Goal: Transaction & Acquisition: Purchase product/service

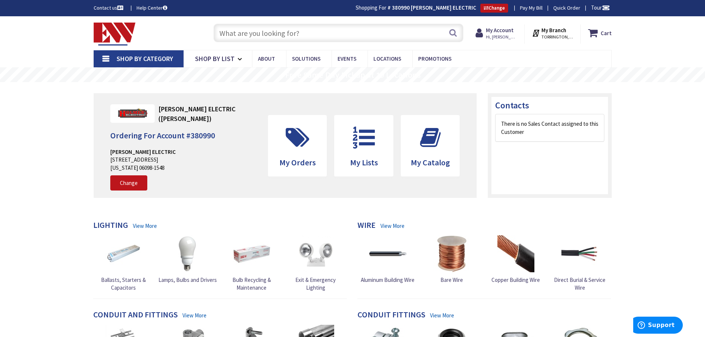
click at [226, 35] on input "text" at bounding box center [339, 33] width 250 height 19
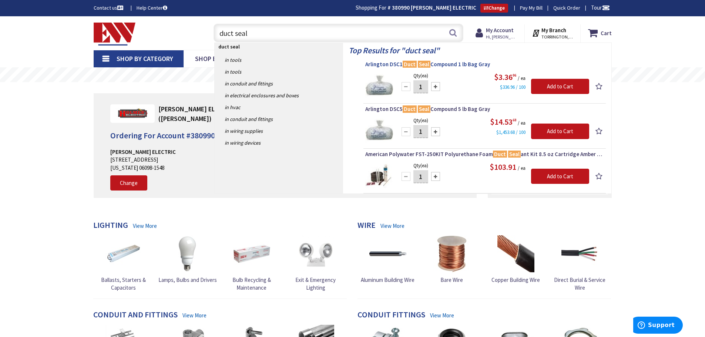
type input "duct seal"
click at [386, 65] on span "Arlington DSC1 Duct Seal Compound 1 lb Bag Gray" at bounding box center [484, 64] width 239 height 7
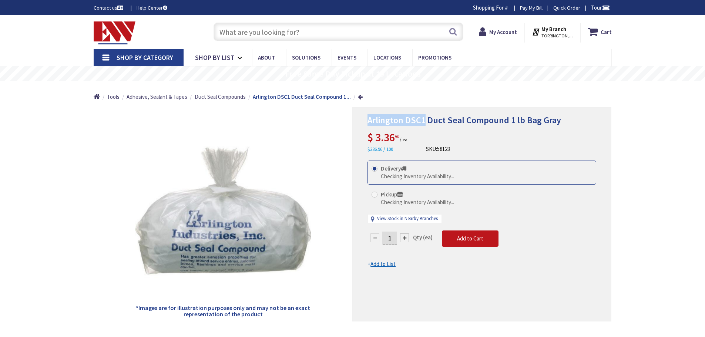
drag, startPoint x: 425, startPoint y: 120, endPoint x: 369, endPoint y: 123, distance: 56.3
click at [369, 123] on span "Arlington DSC1 Duct Seal Compound 1 lb Bag Gray" at bounding box center [465, 119] width 194 height 11
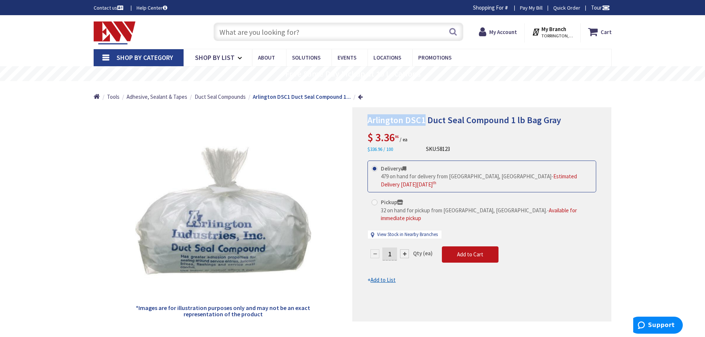
copy span "Arlington DSC1"
click at [316, 145] on div "*Images are for illustration purposes only and may not be an exact representati…" at bounding box center [223, 214] width 259 height 214
type input "[GEOGRAPHIC_DATA], [GEOGRAPHIC_DATA]"
click at [111, 27] on img at bounding box center [115, 32] width 42 height 23
